Goal: Transaction & Acquisition: Purchase product/service

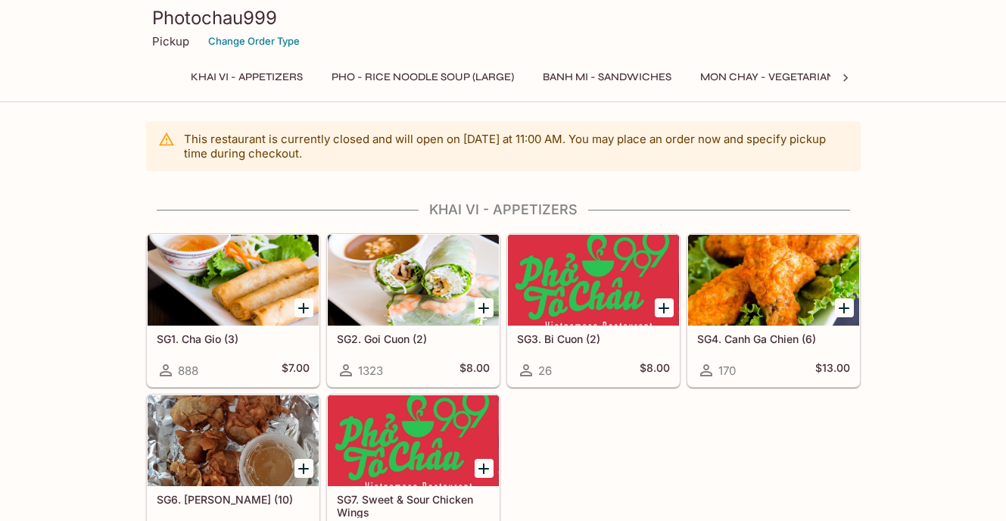
click at [460, 76] on button "Pho - Rice Noodle Soup (Large)" at bounding box center [422, 77] width 199 height 21
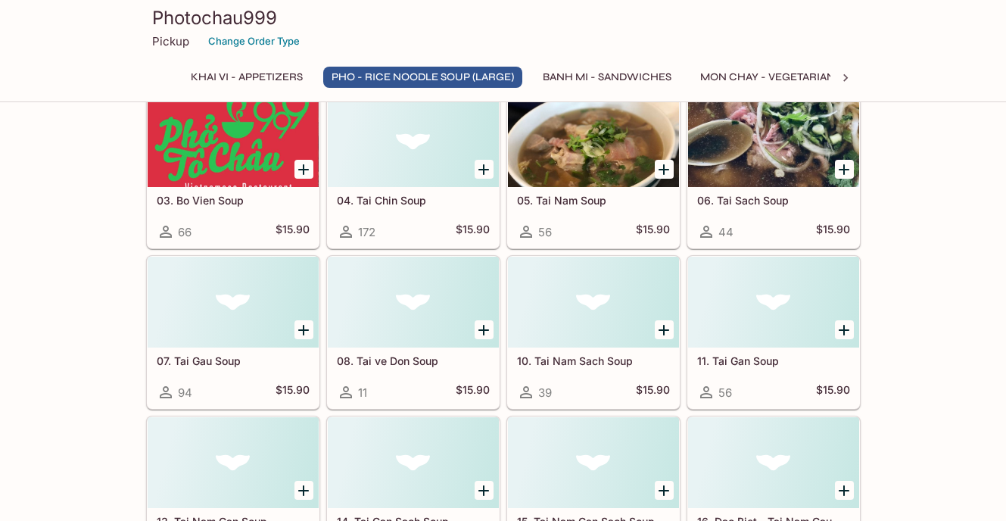
scroll to position [677, 0]
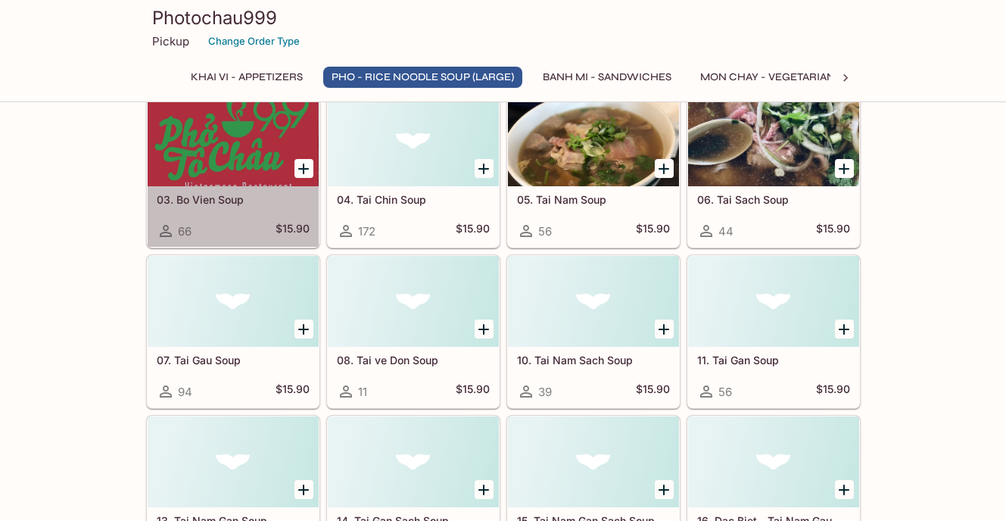
click at [188, 155] on div at bounding box center [233, 140] width 171 height 91
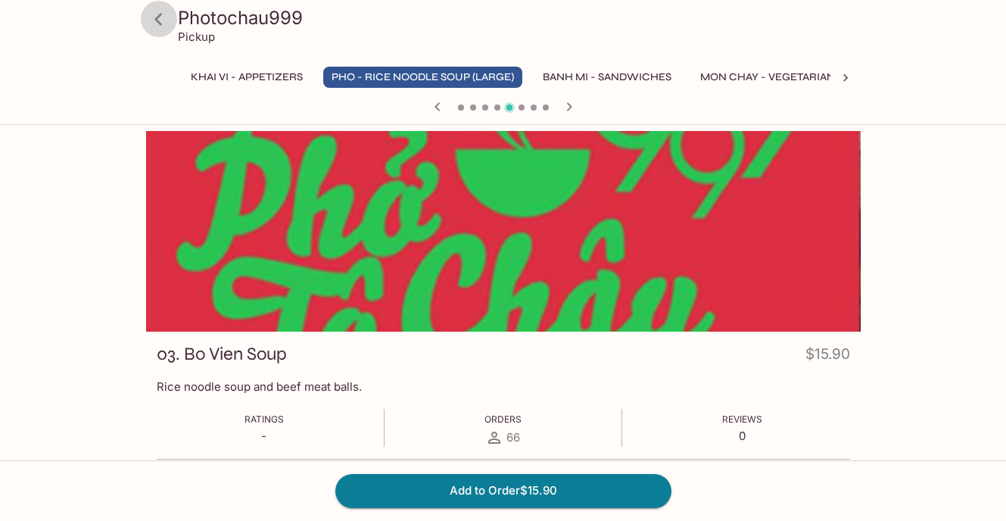
click at [151, 16] on icon at bounding box center [158, 19] width 27 height 27
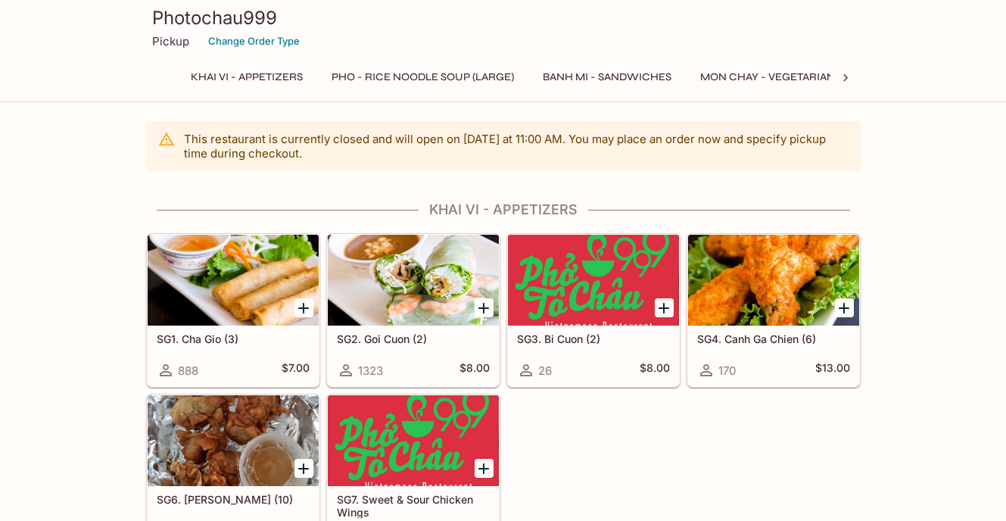
click at [629, 81] on button "Banh Mi - Sandwiches" at bounding box center [607, 77] width 145 height 21
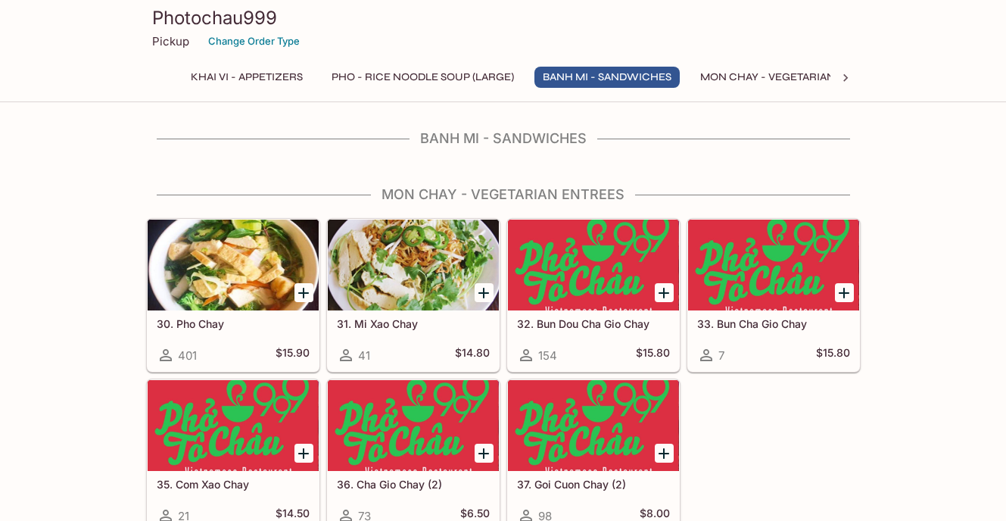
scroll to position [1790, 0]
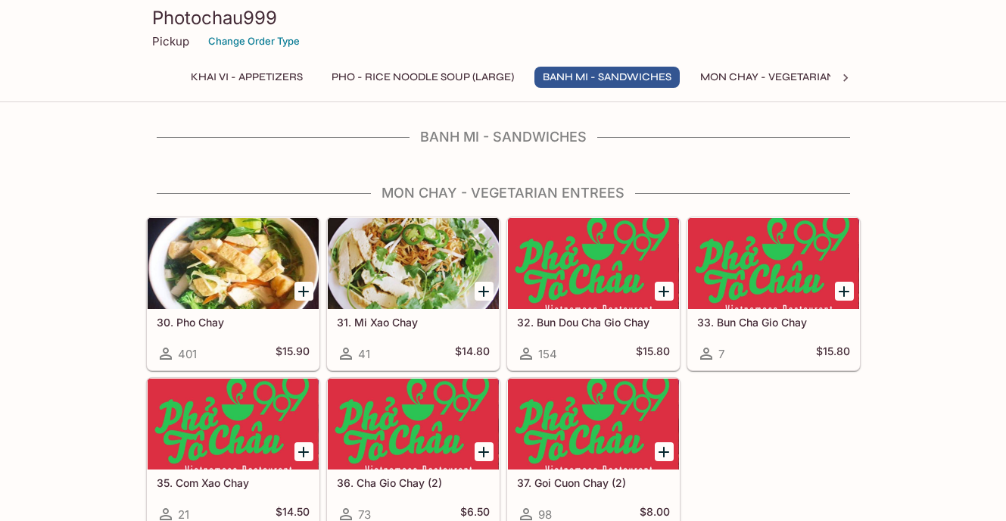
click at [463, 149] on div "Banh Mi - Sandwiches" at bounding box center [503, 142] width 715 height 26
click at [462, 88] on div "Khai Vi - Appetizers Pho - Rice Noodle Soup (Large) Banh Mi - Sandwiches Mon Ch…" at bounding box center [503, 82] width 654 height 30
click at [463, 75] on button "Pho - Rice Noodle Soup (Large)" at bounding box center [422, 77] width 199 height 21
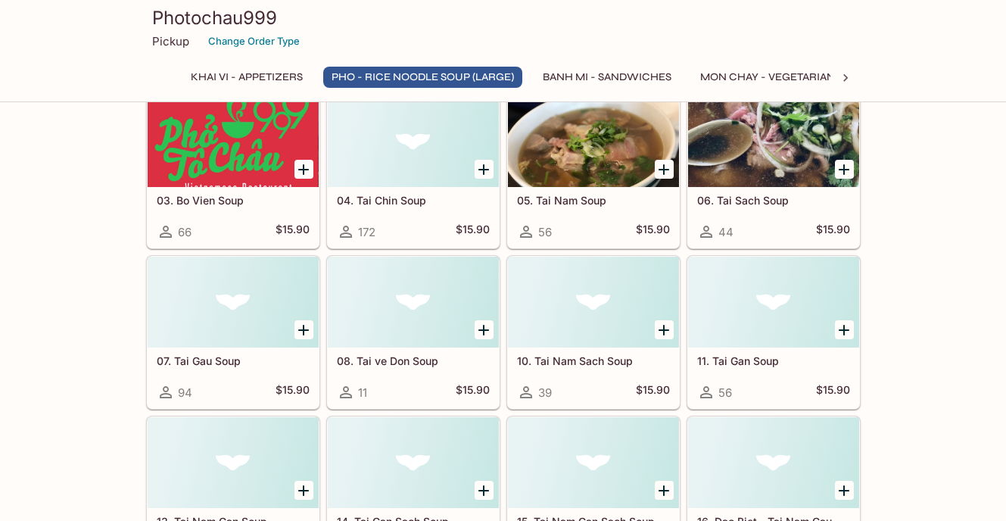
scroll to position [677, 0]
click at [253, 286] on div at bounding box center [233, 301] width 171 height 91
